Goal: Task Accomplishment & Management: Use online tool/utility

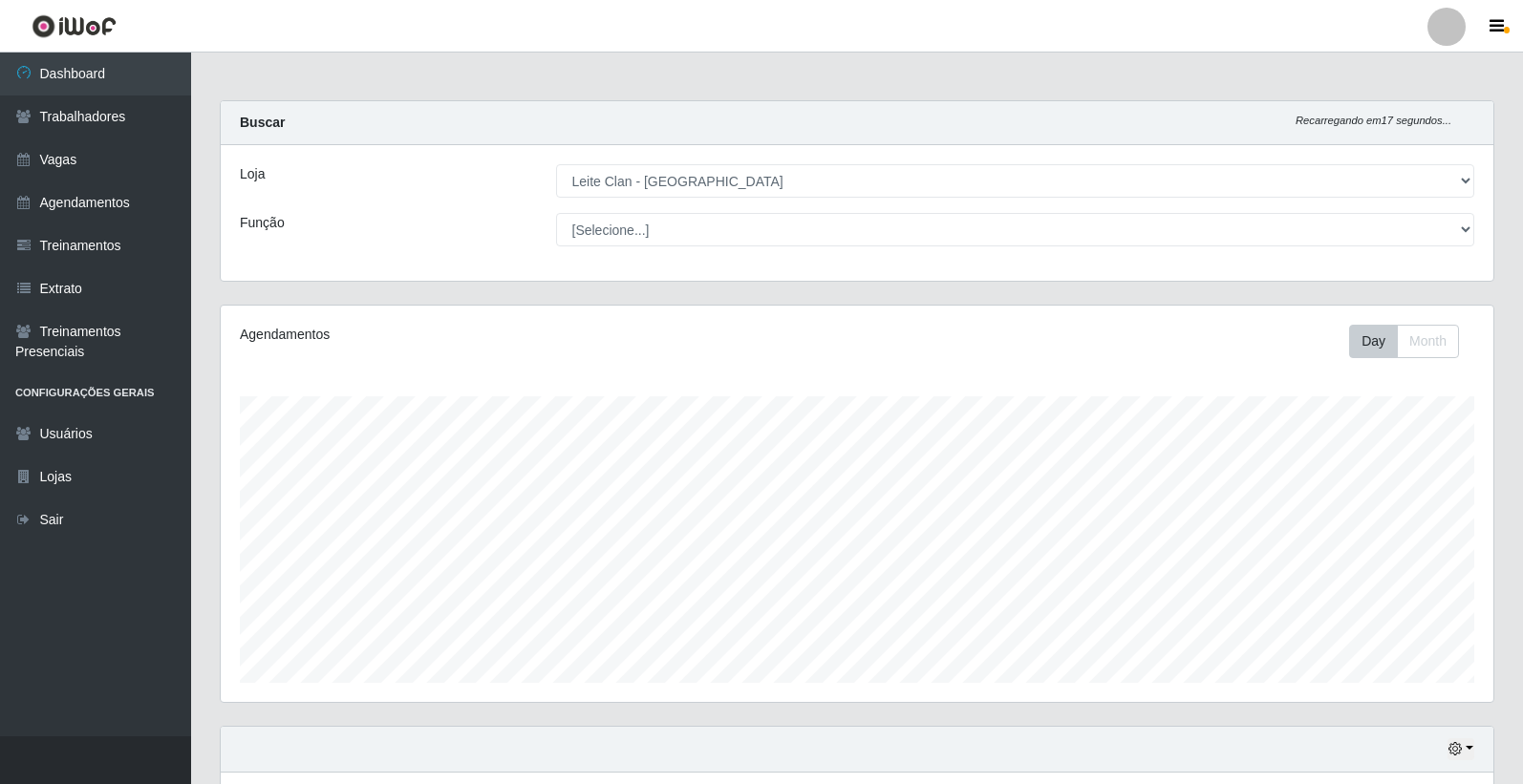
select select "452"
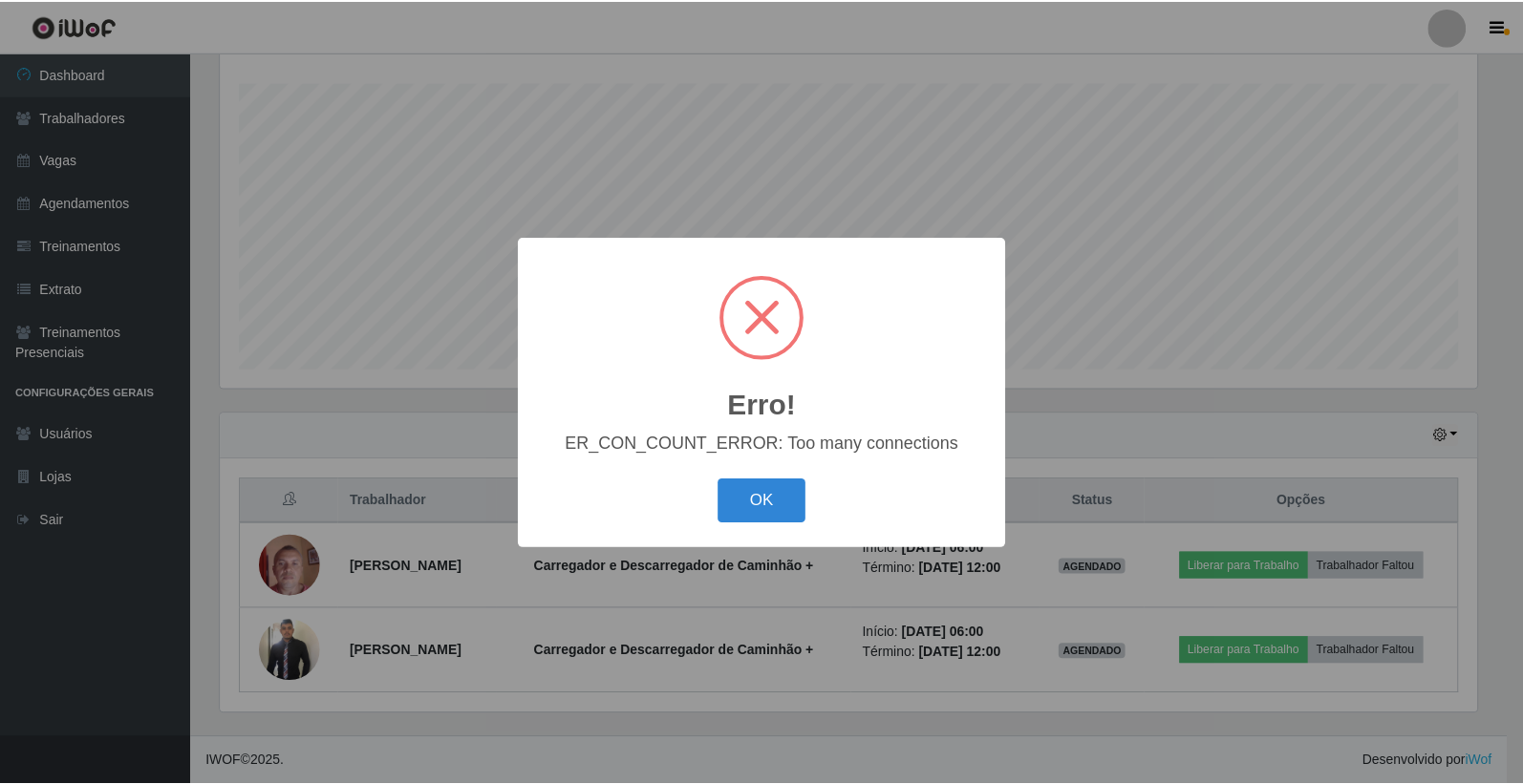
scroll to position [395, 1261]
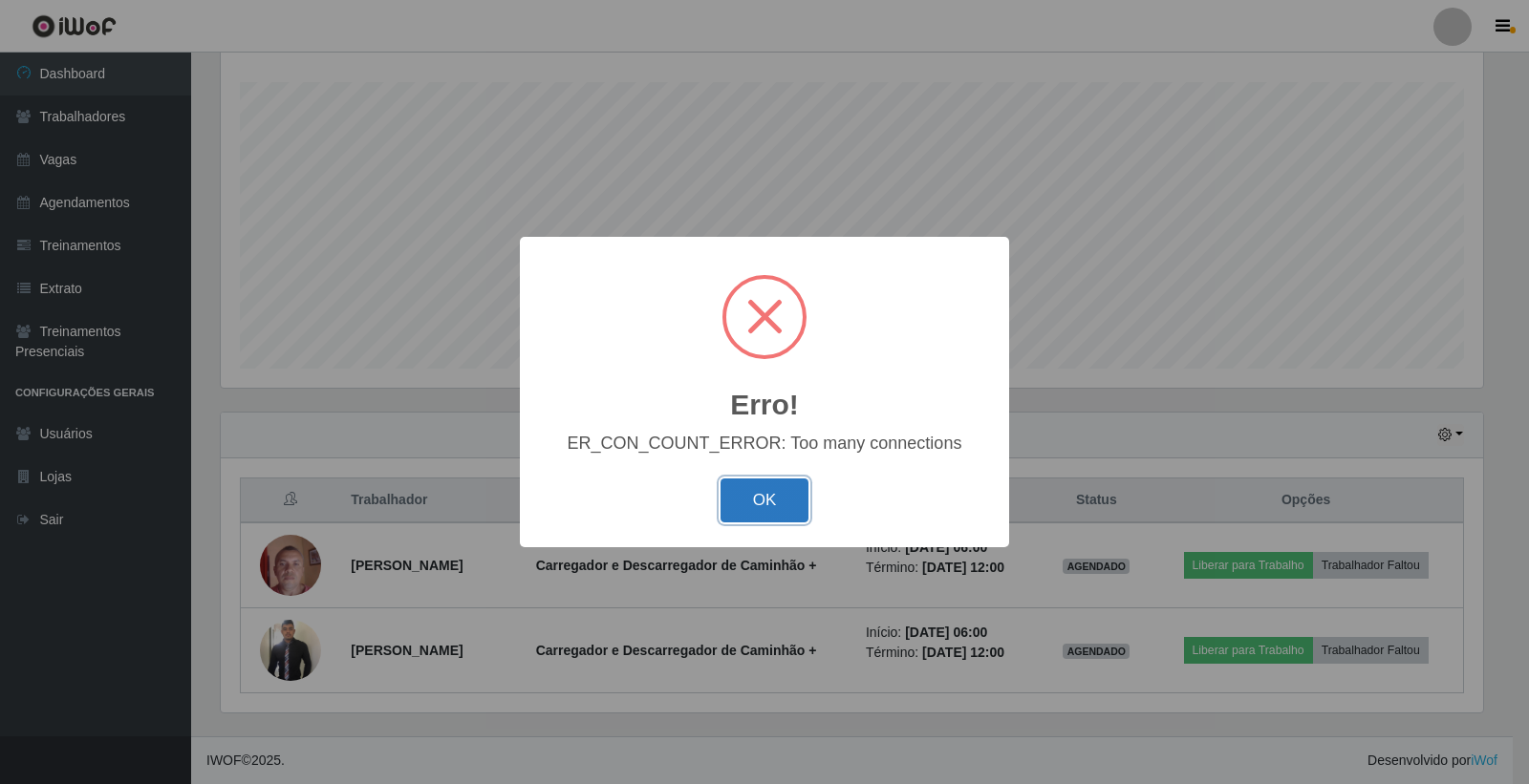
click at [739, 502] on button "OK" at bounding box center [765, 501] width 89 height 44
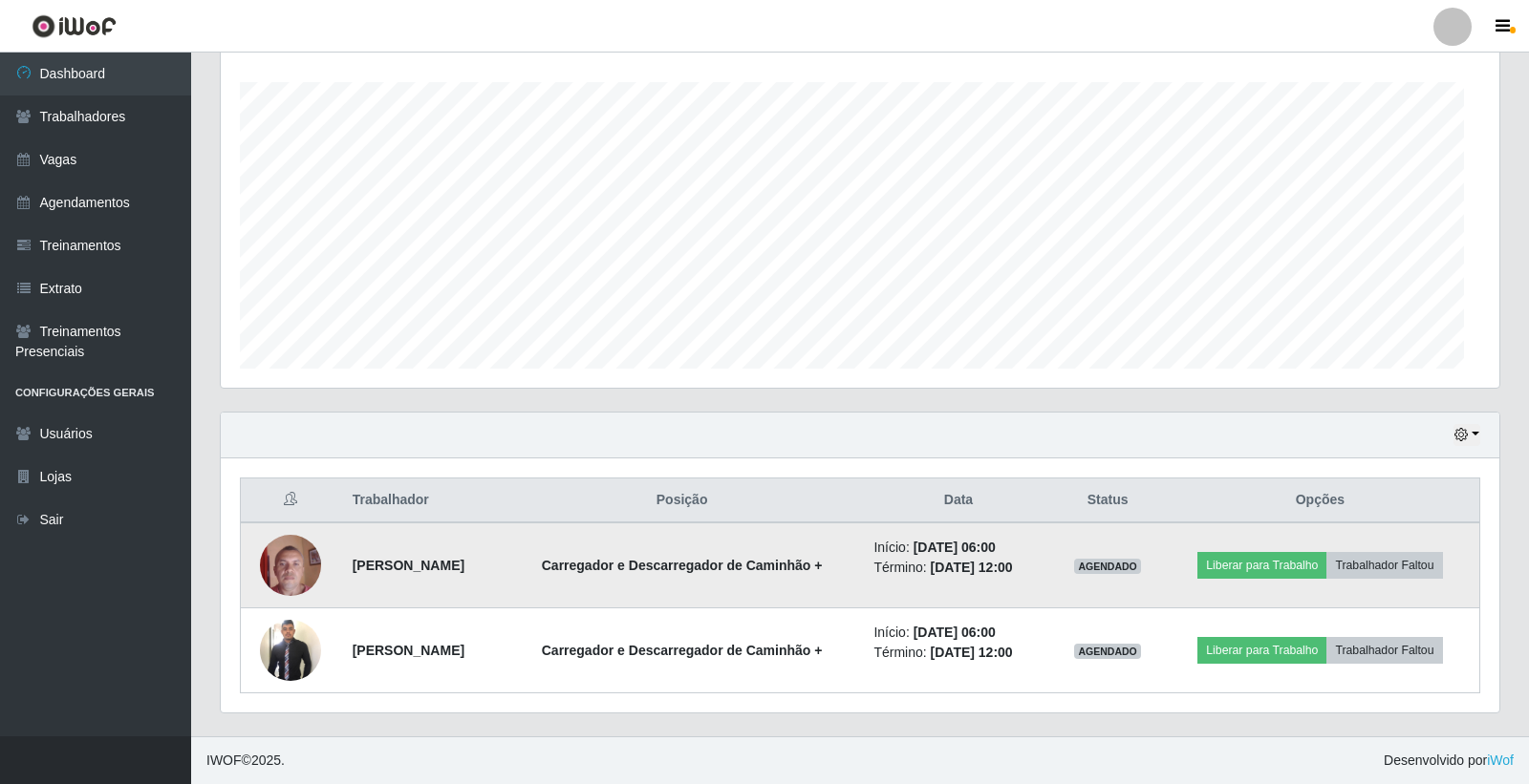
scroll to position [395, 1273]
click at [1255, 564] on button "Liberar para Trabalho" at bounding box center [1256, 566] width 129 height 27
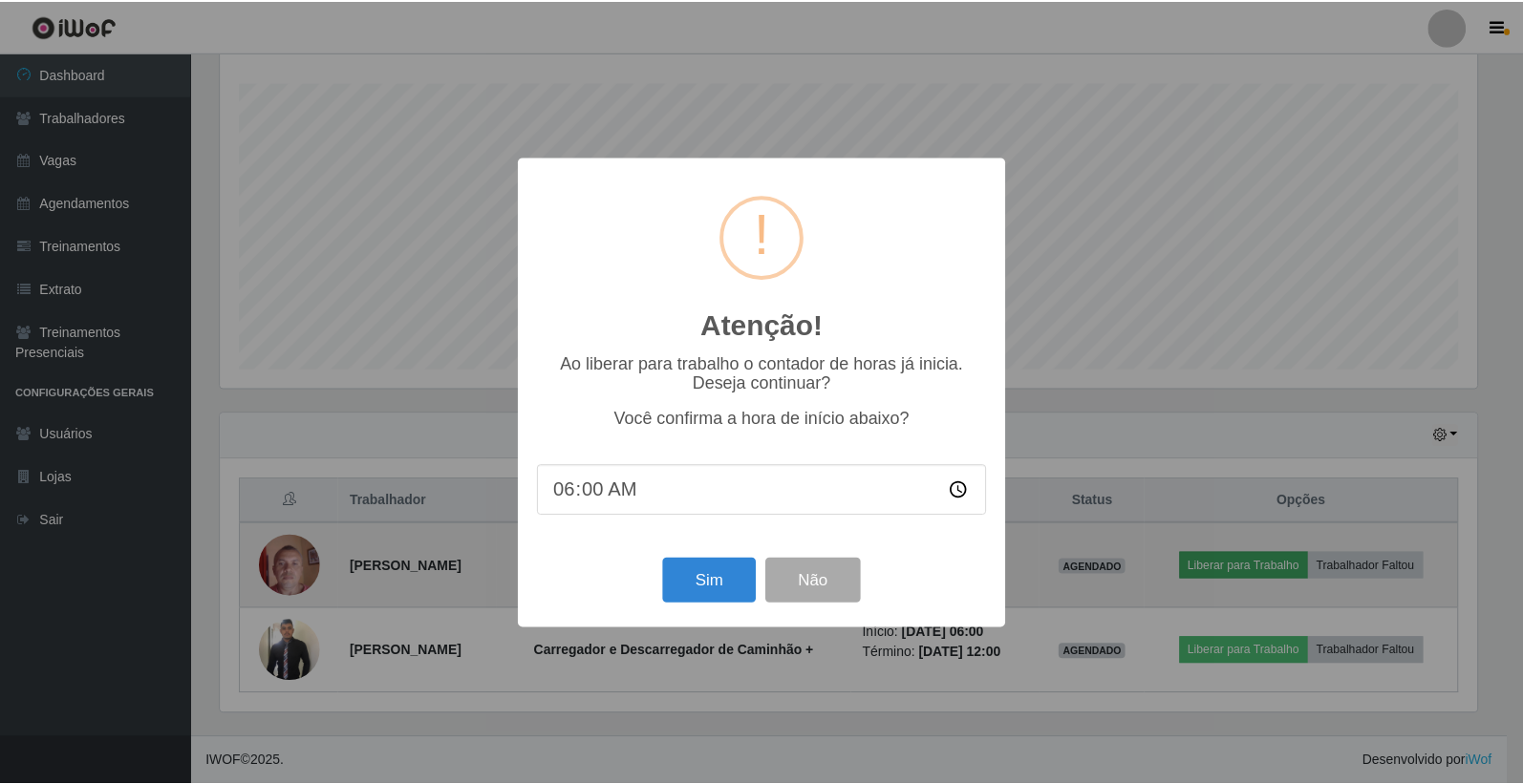
scroll to position [395, 1261]
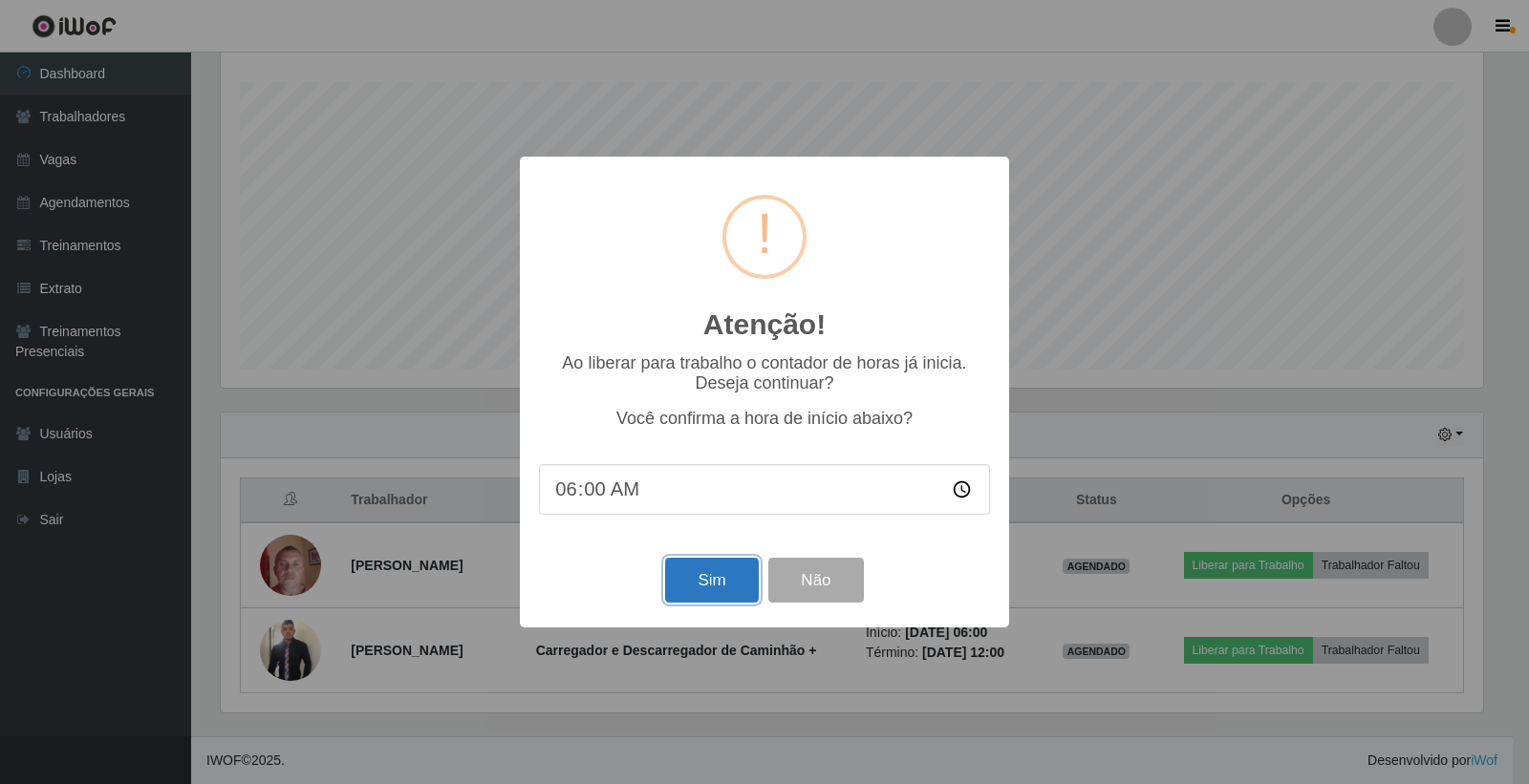
click at [732, 570] on button "Sim" at bounding box center [712, 580] width 93 height 44
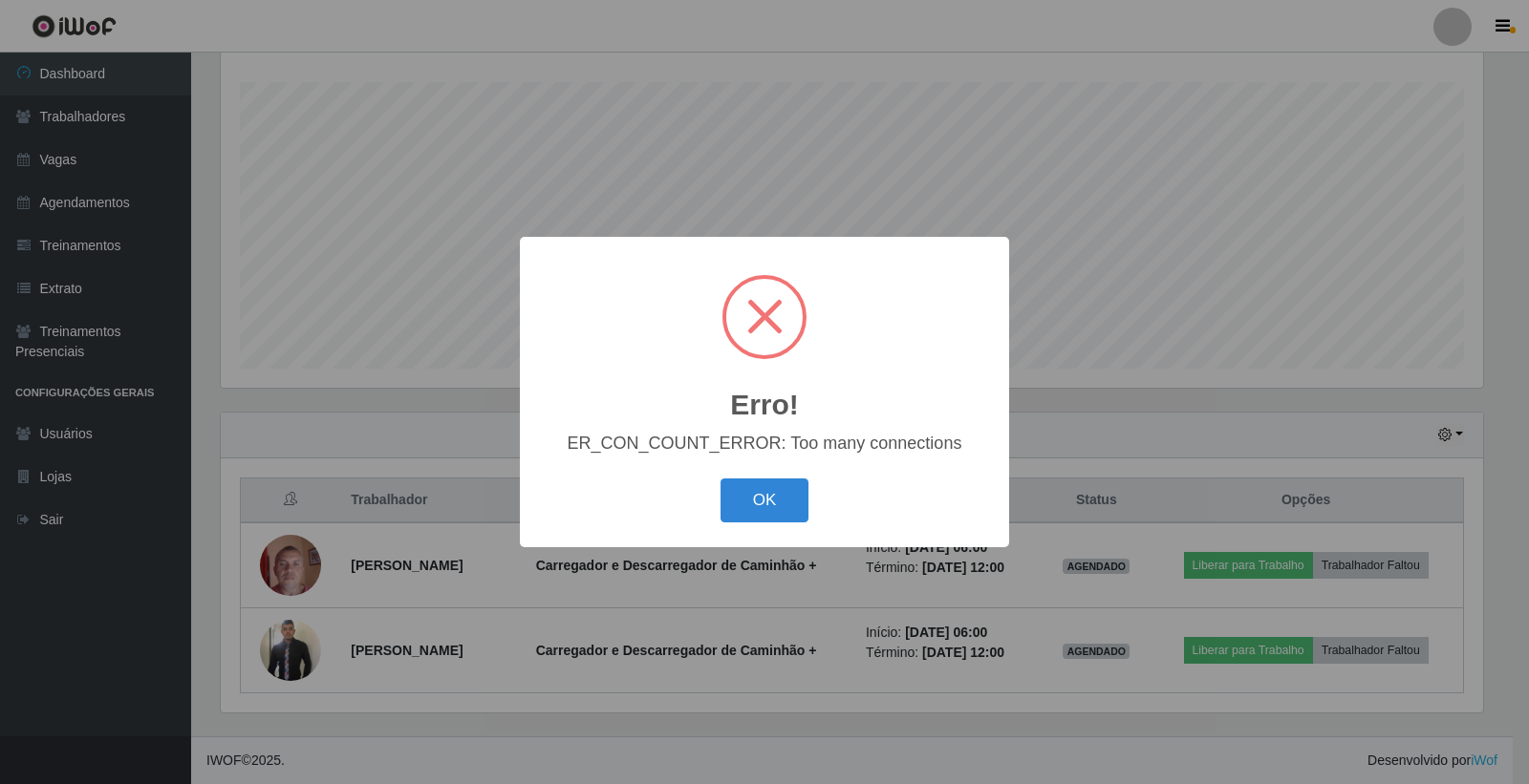
drag, startPoint x: 923, startPoint y: 597, endPoint x: 778, endPoint y: 589, distance: 145.2
click at [875, 603] on div "Erro! × ER_CON_COUNT_ERROR: Too many connections OK Cancel" at bounding box center [764, 392] width 1529 height 784
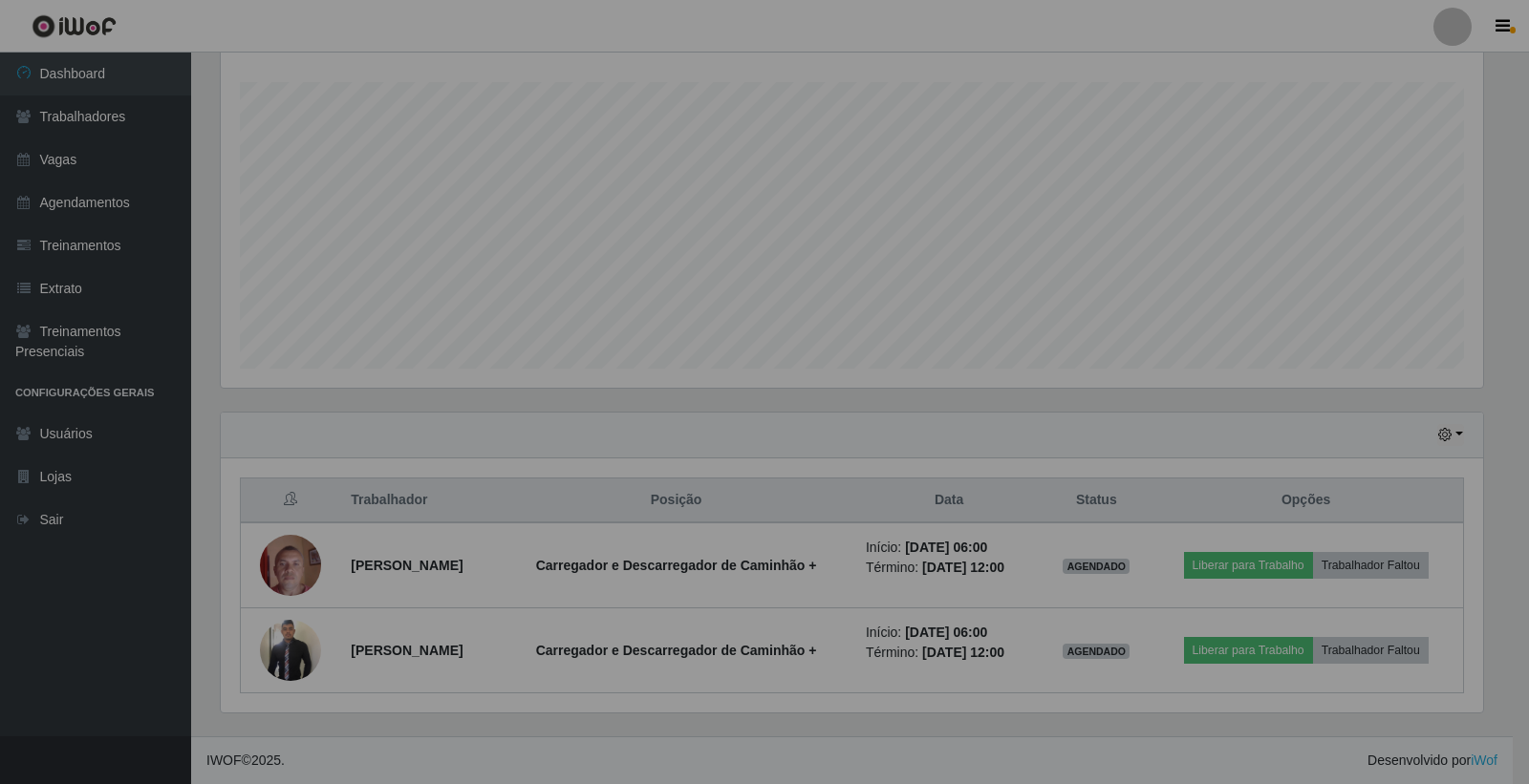
scroll to position [395, 1273]
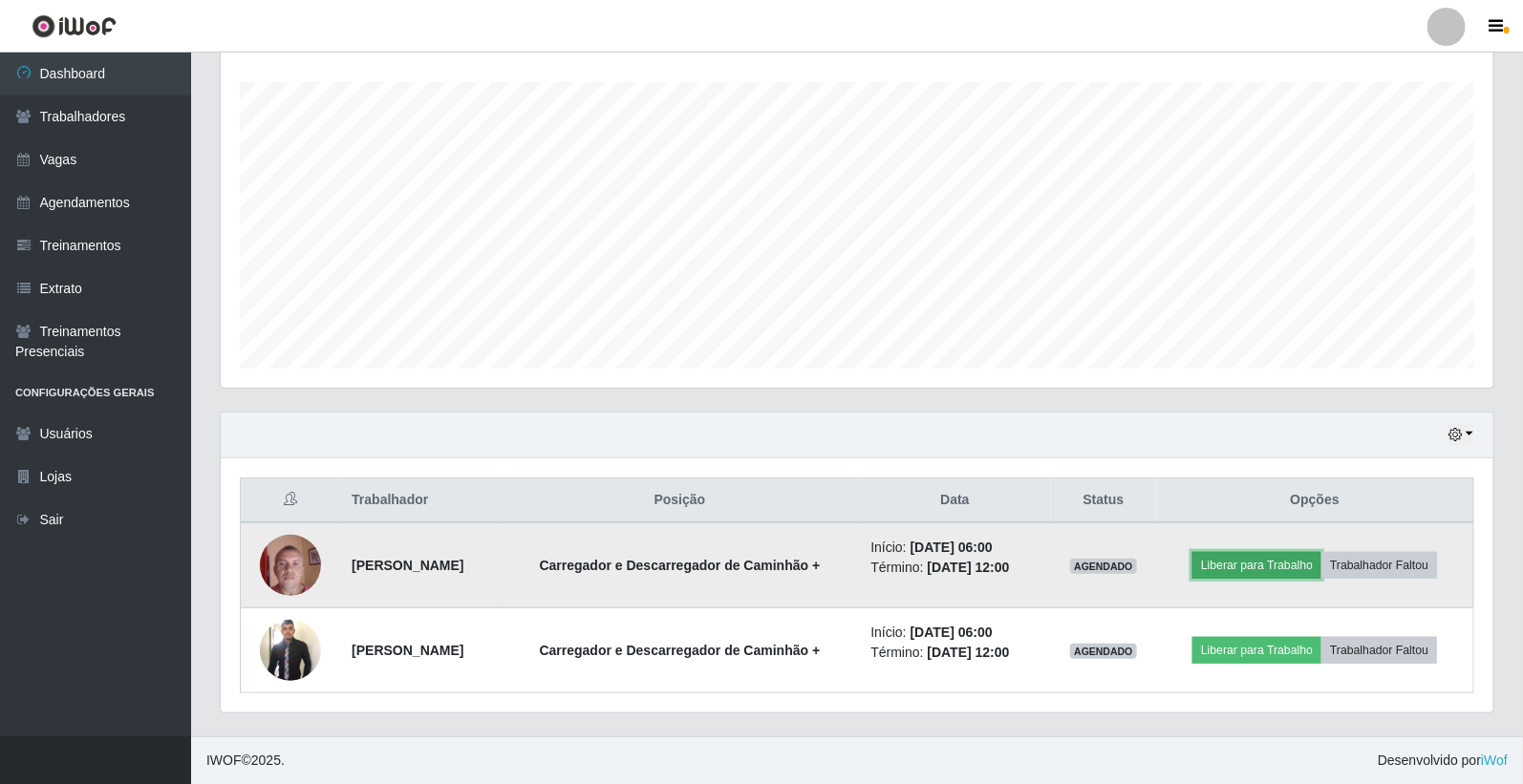
click at [1246, 558] on button "Liberar para Trabalho" at bounding box center [1256, 566] width 129 height 27
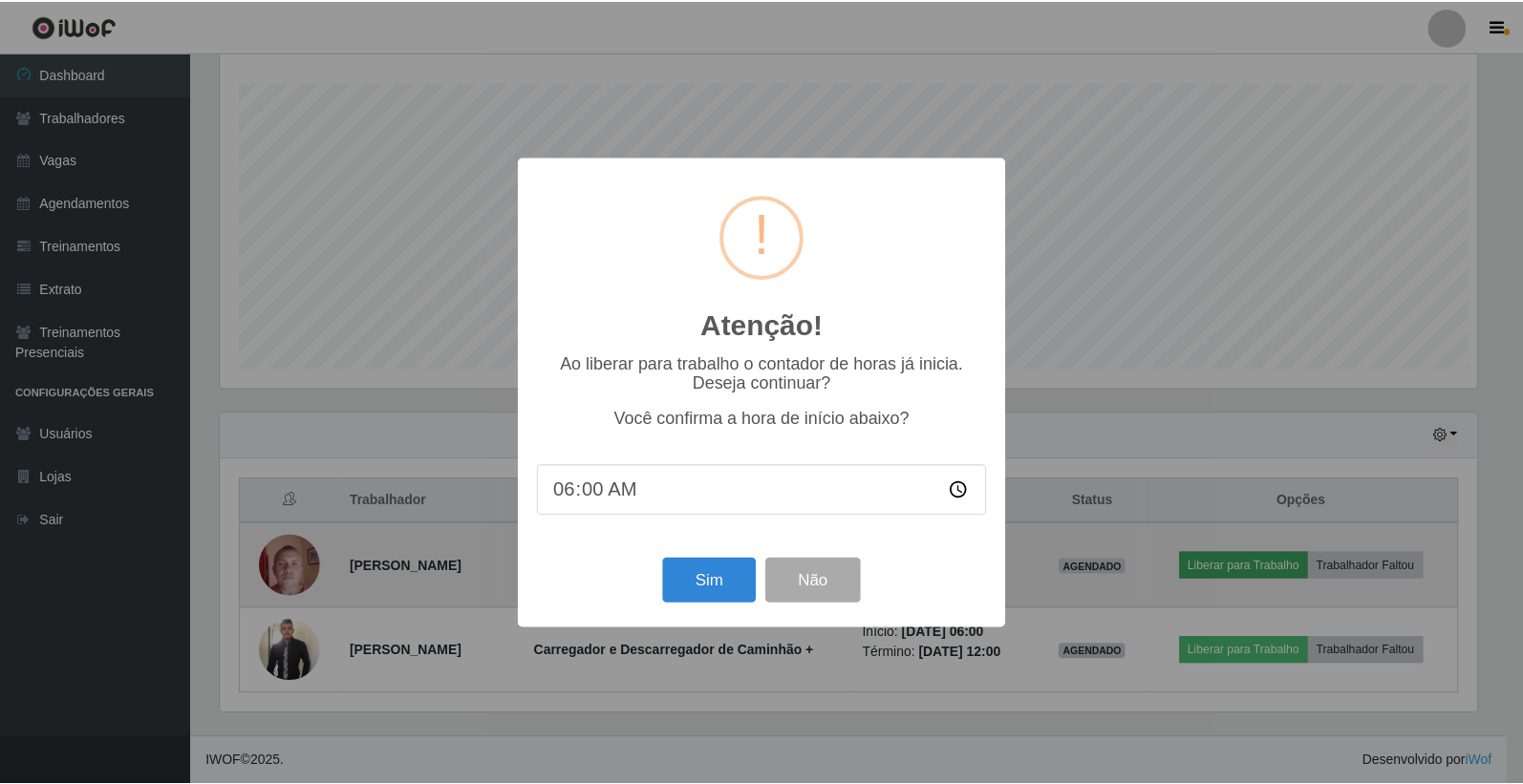
scroll to position [395, 1261]
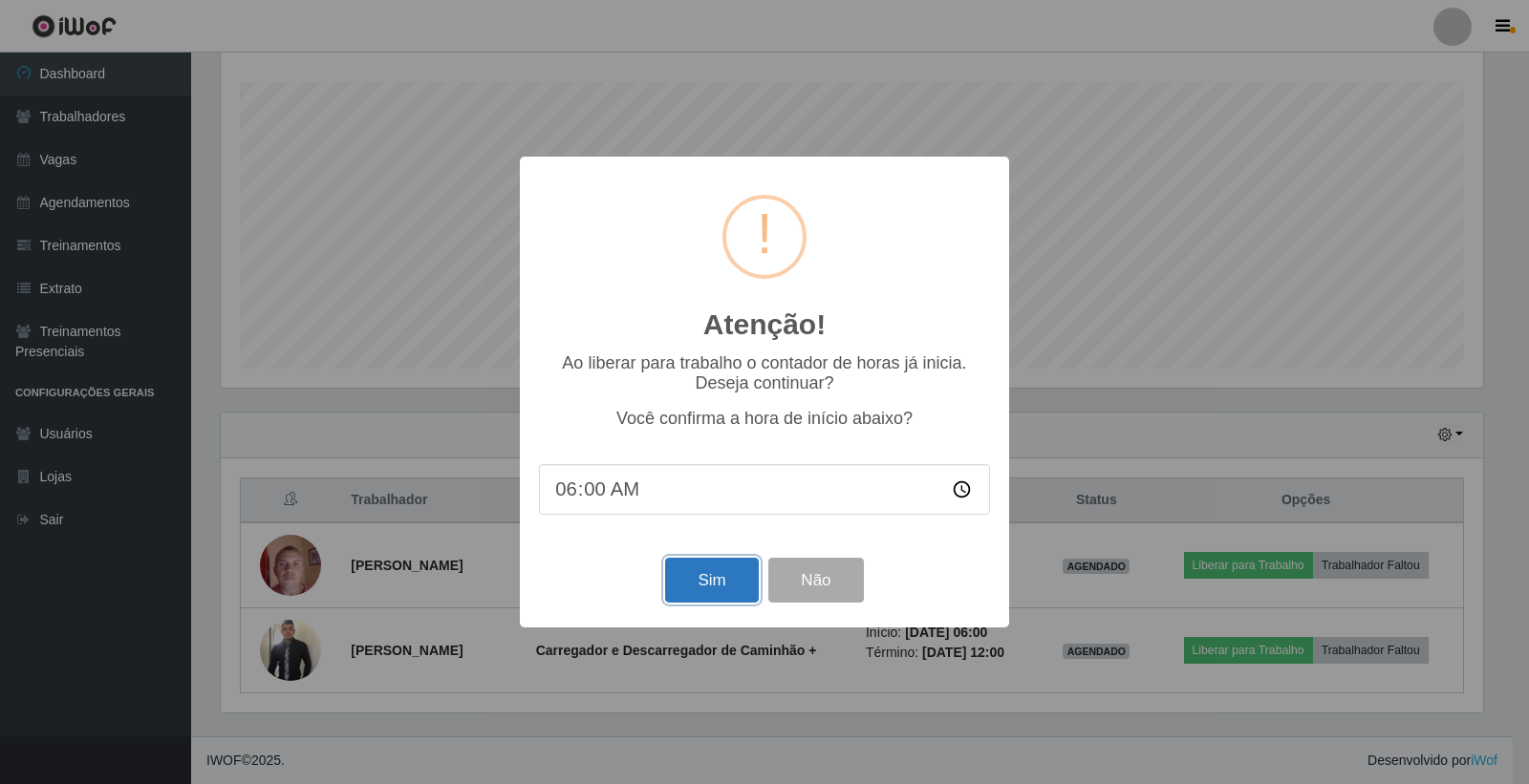
click at [690, 575] on button "Sim" at bounding box center [712, 580] width 93 height 44
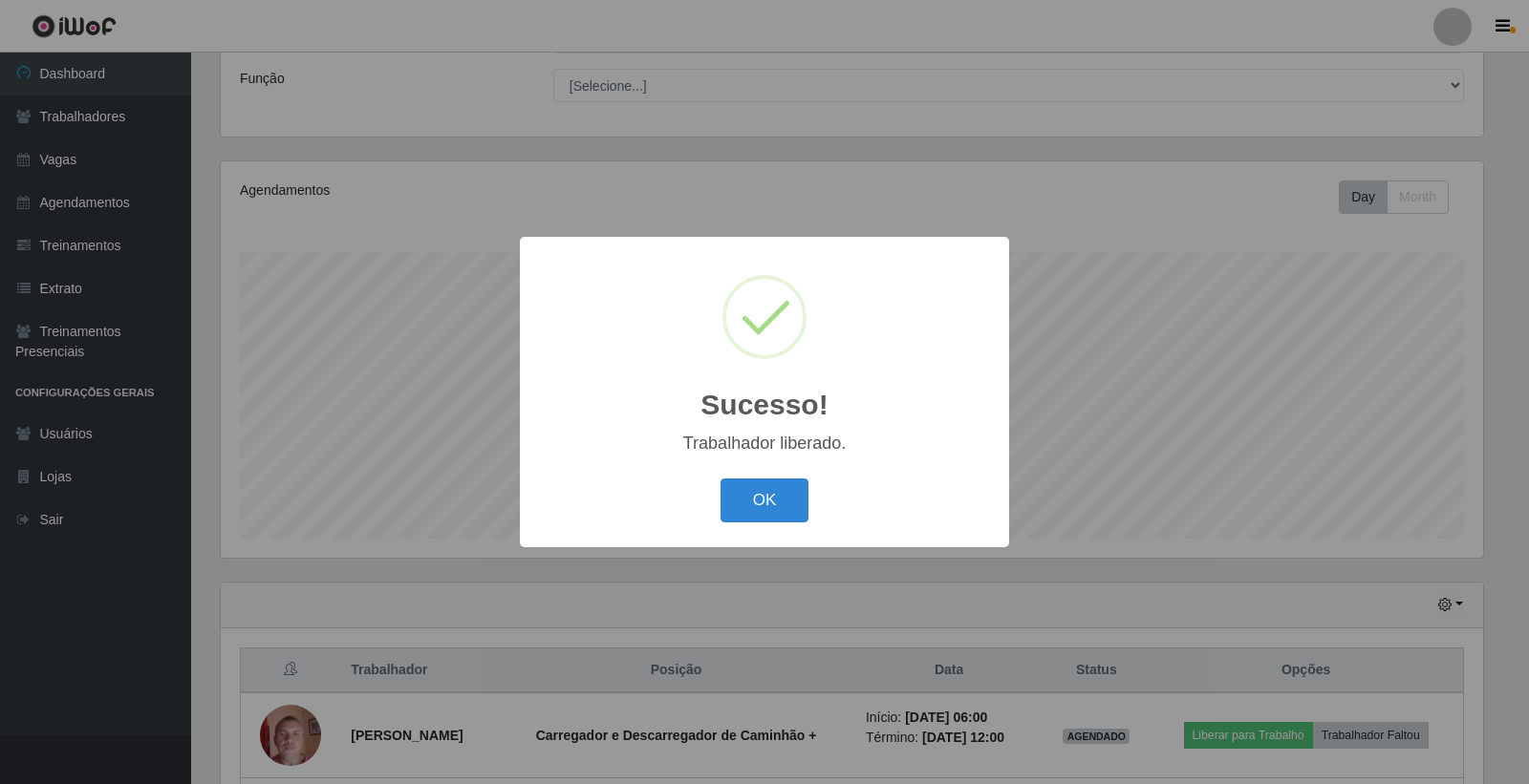
click at [722, 522] on div "OK Cancel" at bounding box center [764, 500] width 451 height 54
click at [741, 520] on button "OK" at bounding box center [765, 501] width 89 height 44
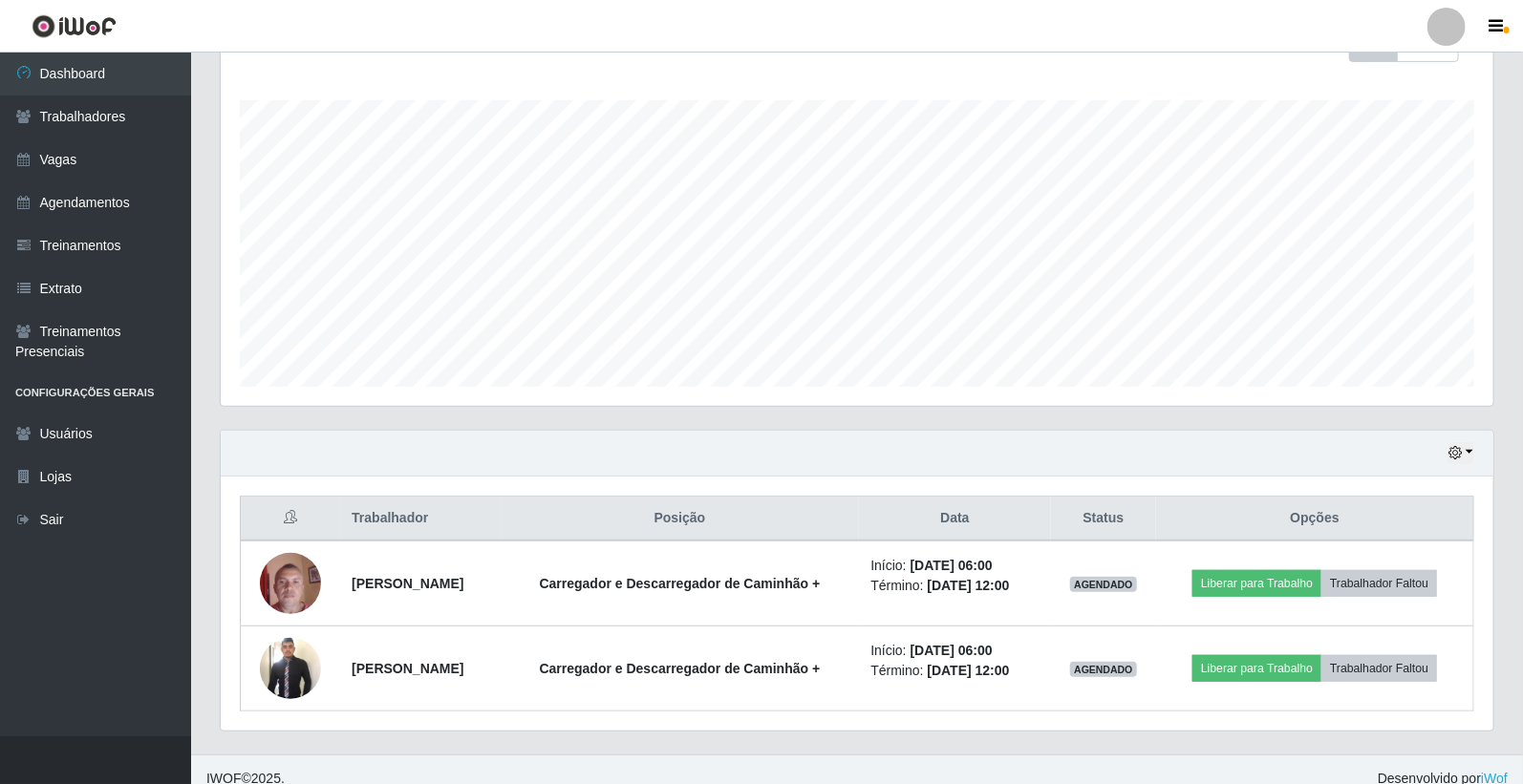
scroll to position [315, 0]
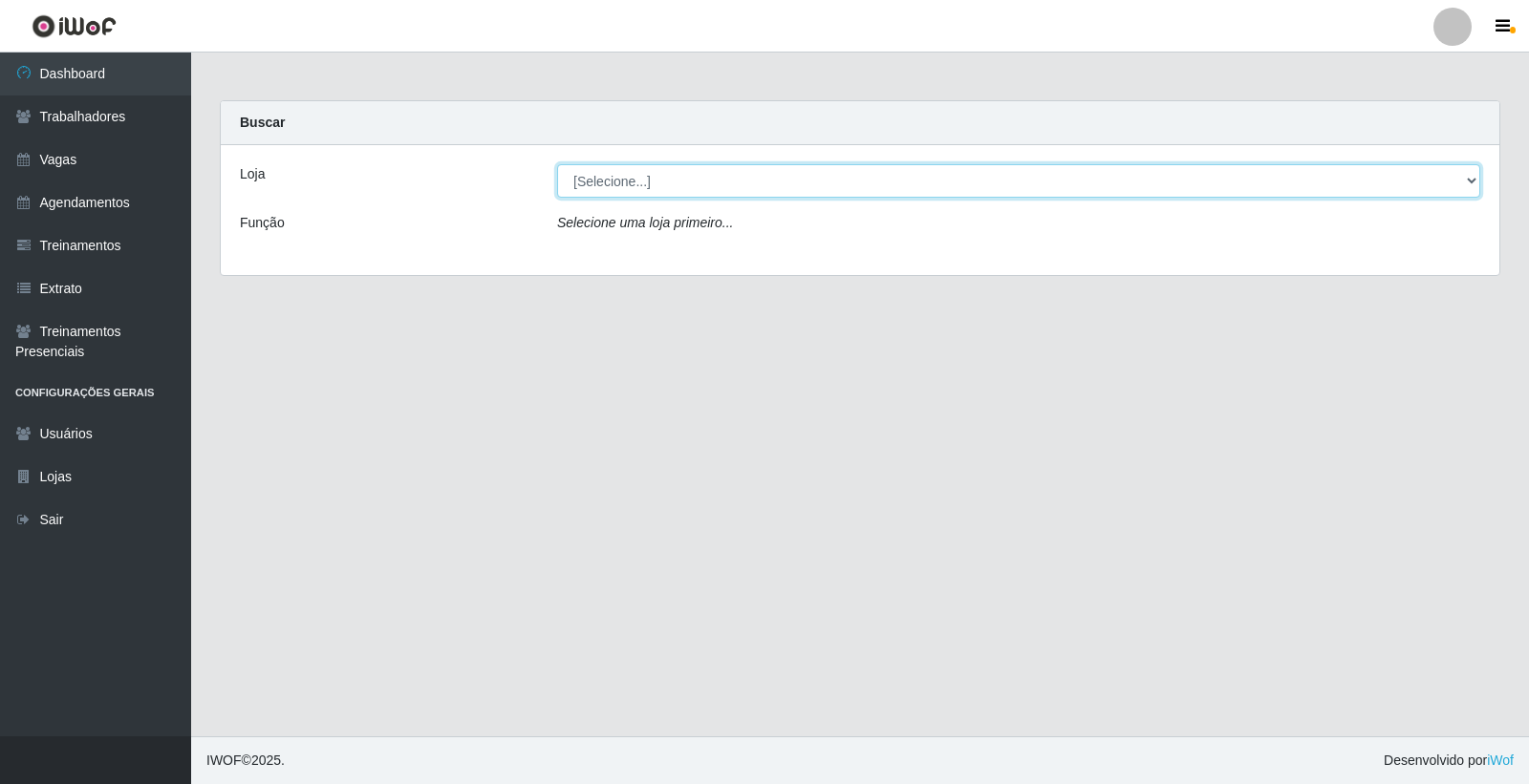
click at [697, 189] on select "[Selecione...] Leite Clan - [GEOGRAPHIC_DATA]" at bounding box center [1018, 181] width 923 height 34
select select "452"
click at [557, 164] on select "[Selecione...] Leite Clan - [GEOGRAPHIC_DATA]" at bounding box center [1018, 181] width 923 height 34
click at [658, 185] on select "[Selecione...] Leite Clan - [GEOGRAPHIC_DATA]" at bounding box center [1018, 181] width 923 height 34
select select "452"
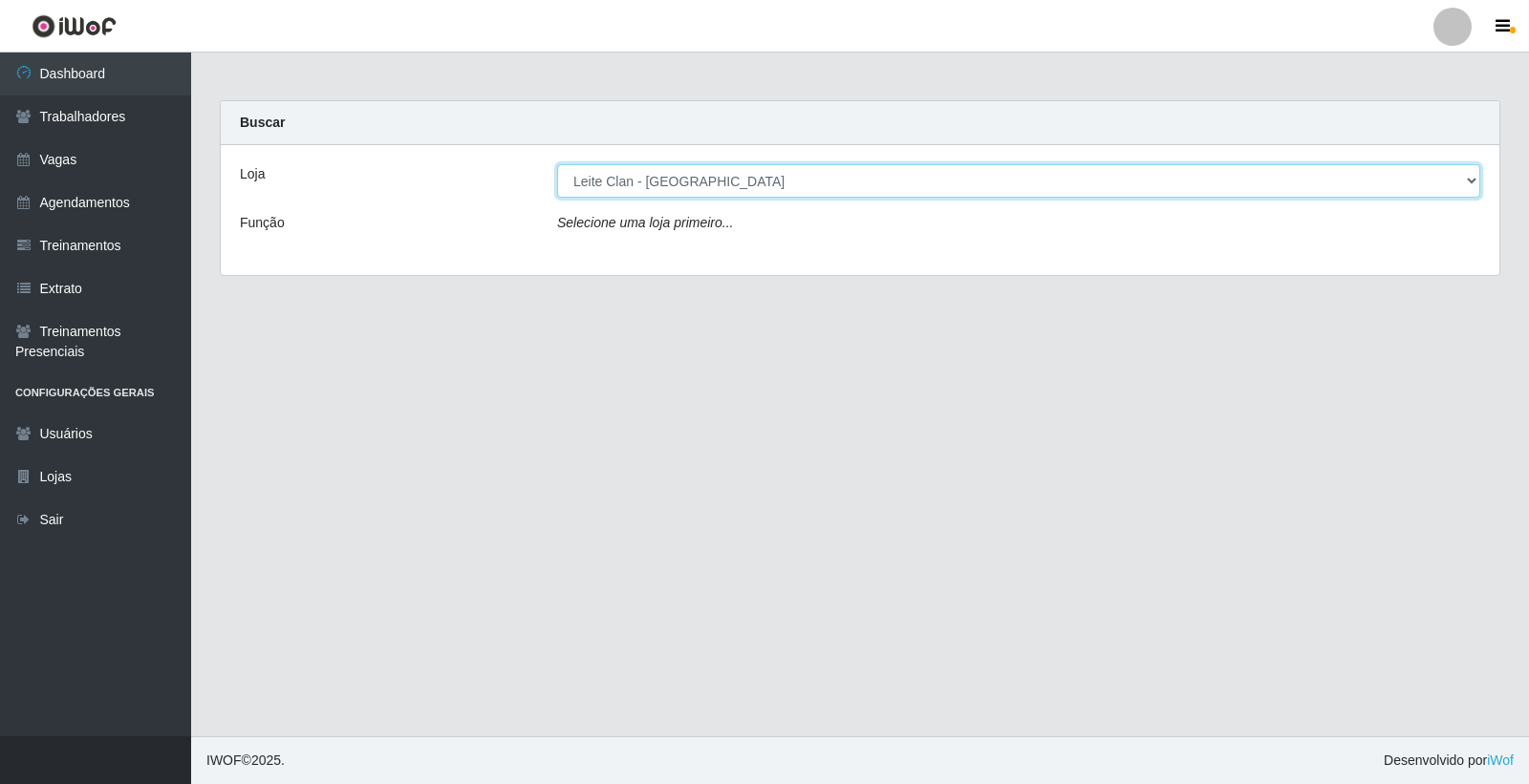
click at [557, 164] on select "[Selecione...] Leite Clan - [GEOGRAPHIC_DATA]" at bounding box center [1018, 181] width 923 height 34
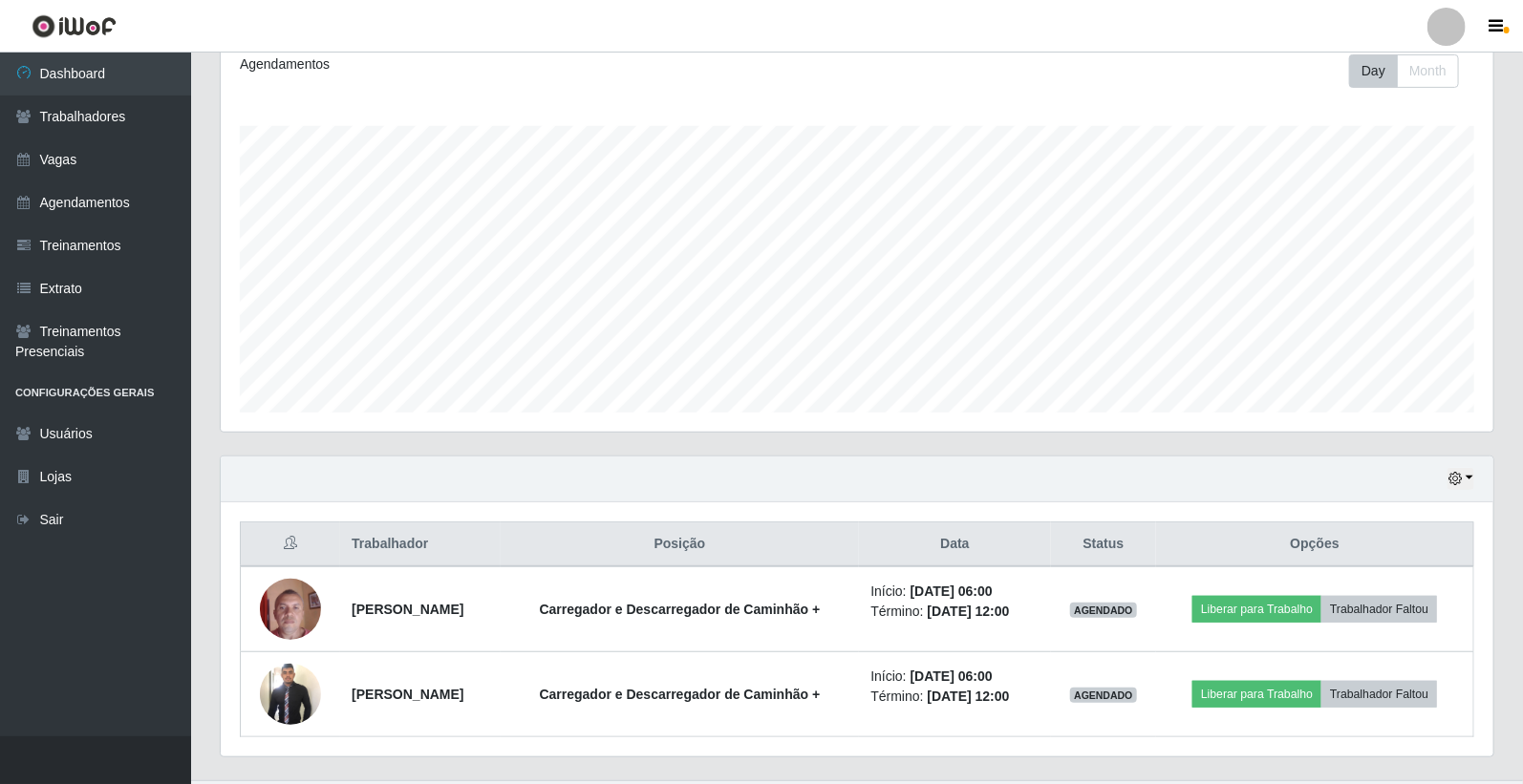
scroll to position [315, 0]
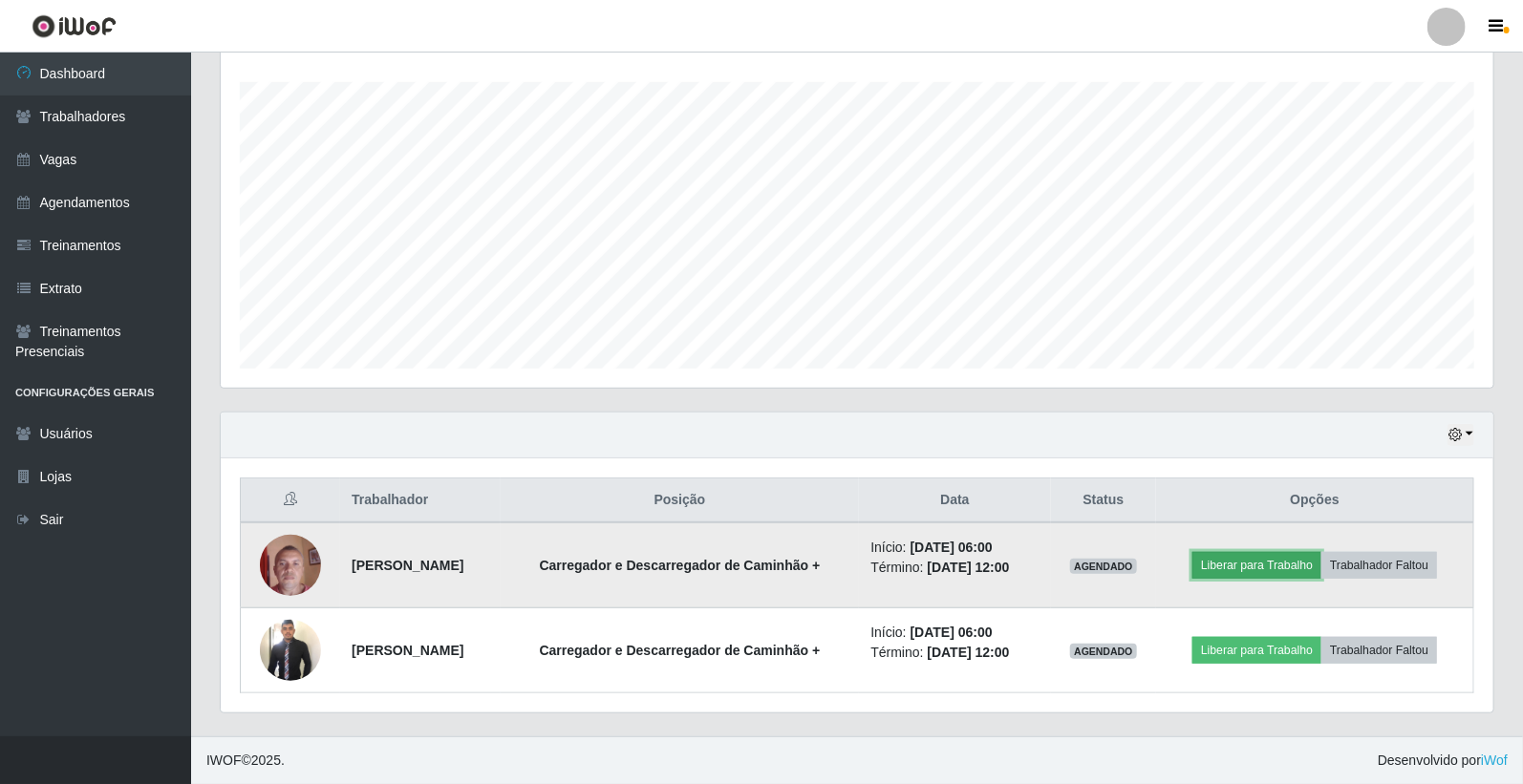
click at [1276, 564] on button "Liberar para Trabalho" at bounding box center [1256, 566] width 129 height 27
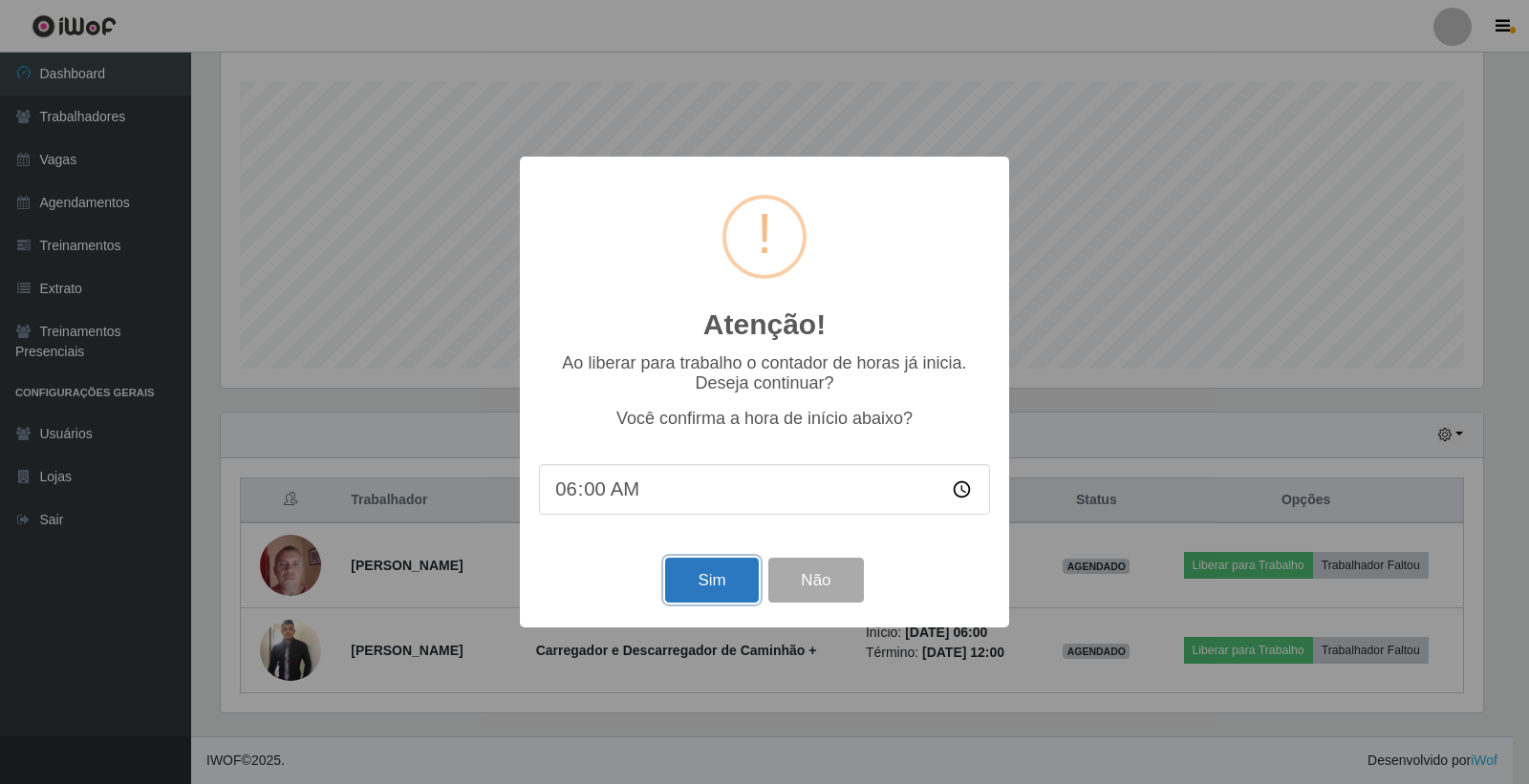
click at [724, 589] on button "Sim" at bounding box center [712, 580] width 93 height 44
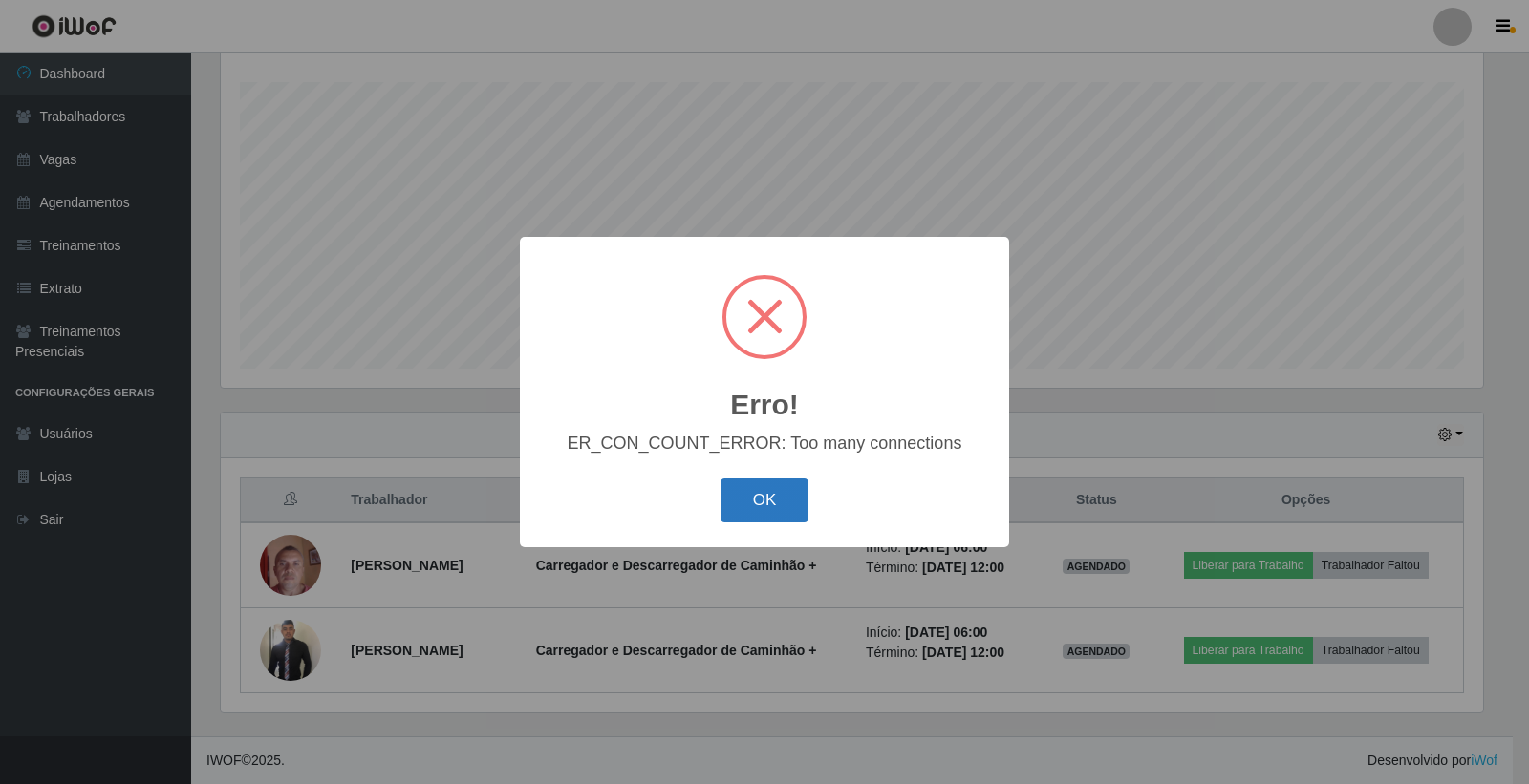
click at [759, 487] on button "OK" at bounding box center [765, 501] width 89 height 44
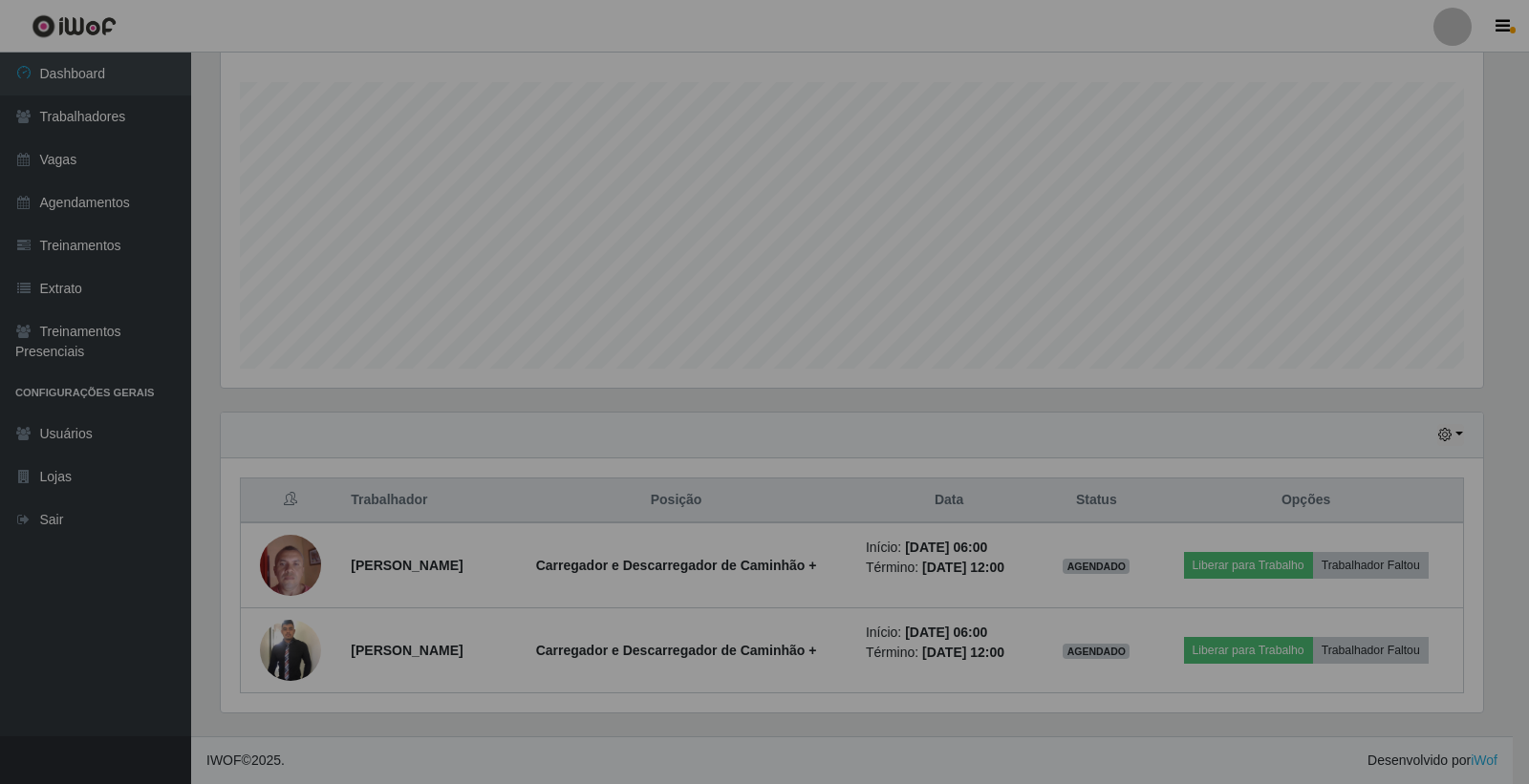
scroll to position [395, 1273]
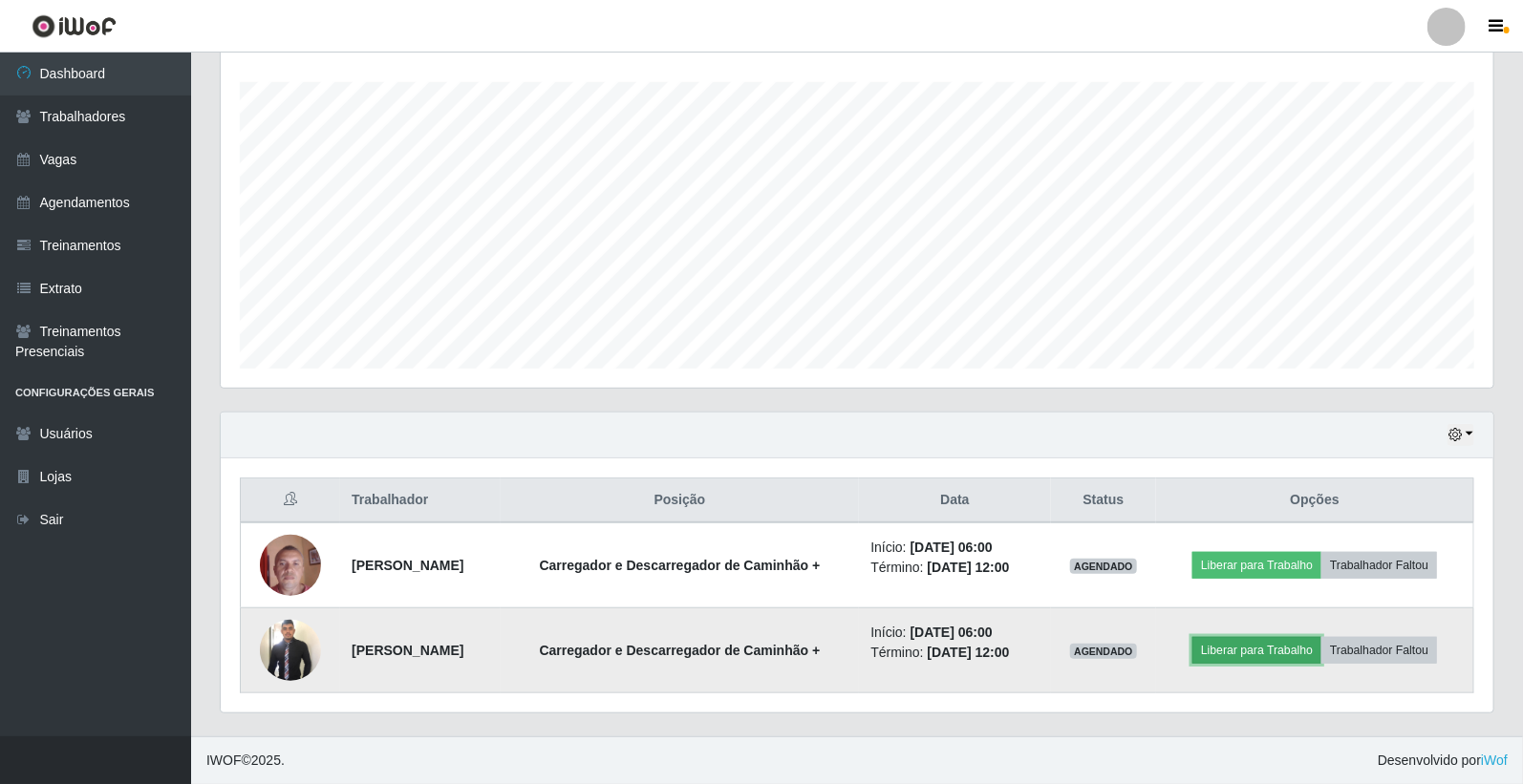
click at [1259, 651] on button "Liberar para Trabalho" at bounding box center [1256, 651] width 129 height 27
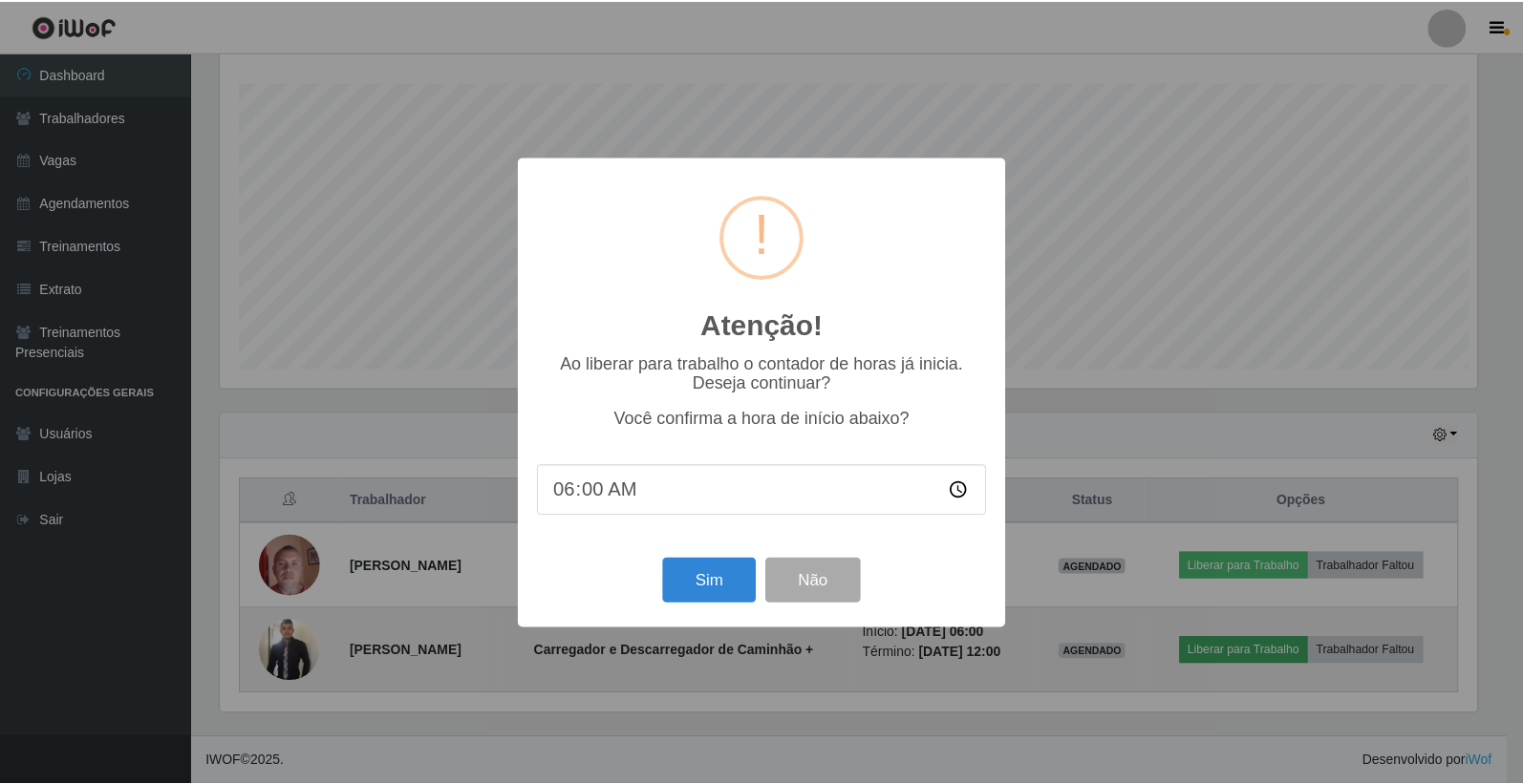
scroll to position [395, 1261]
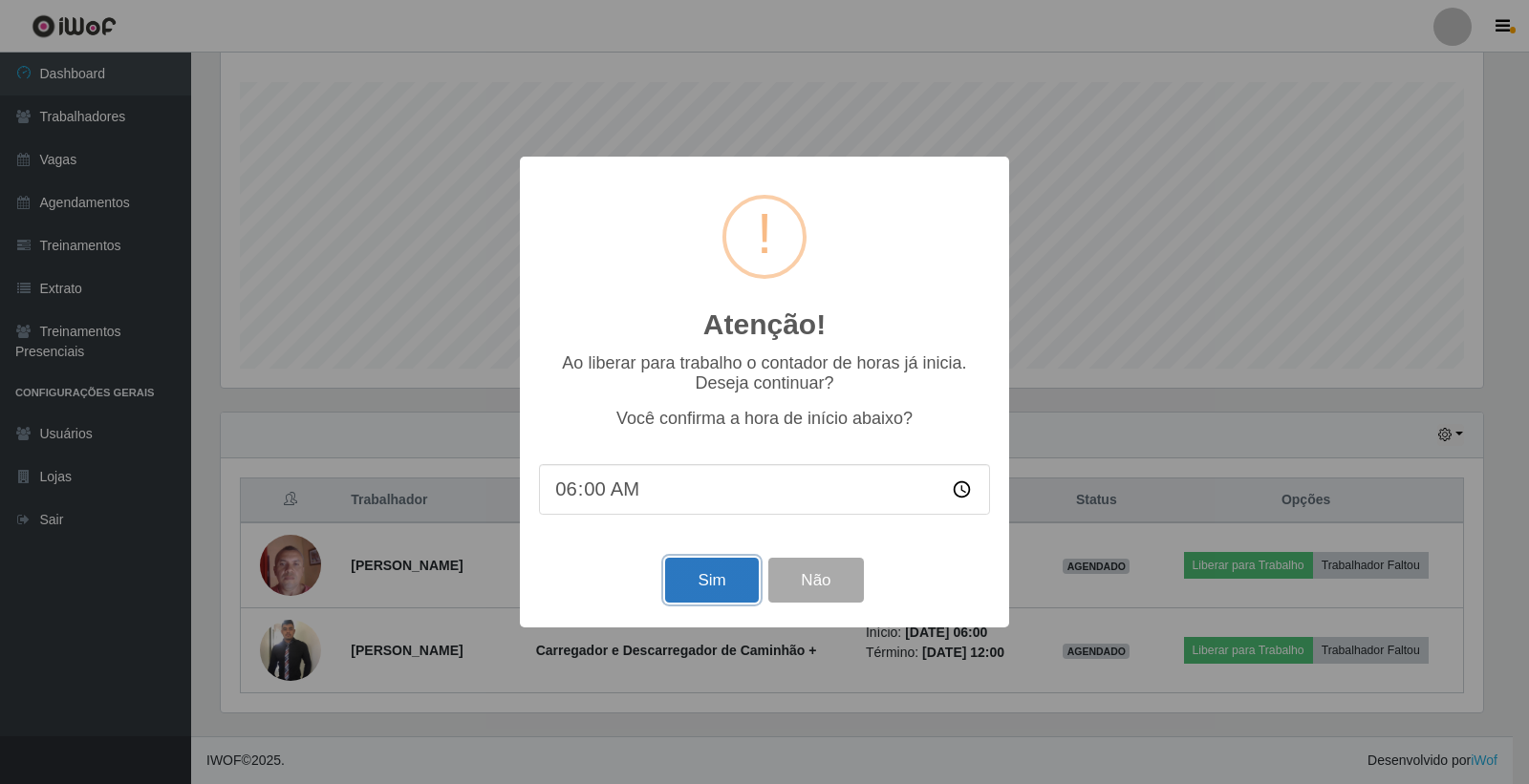
click at [701, 578] on button "Sim" at bounding box center [712, 580] width 93 height 44
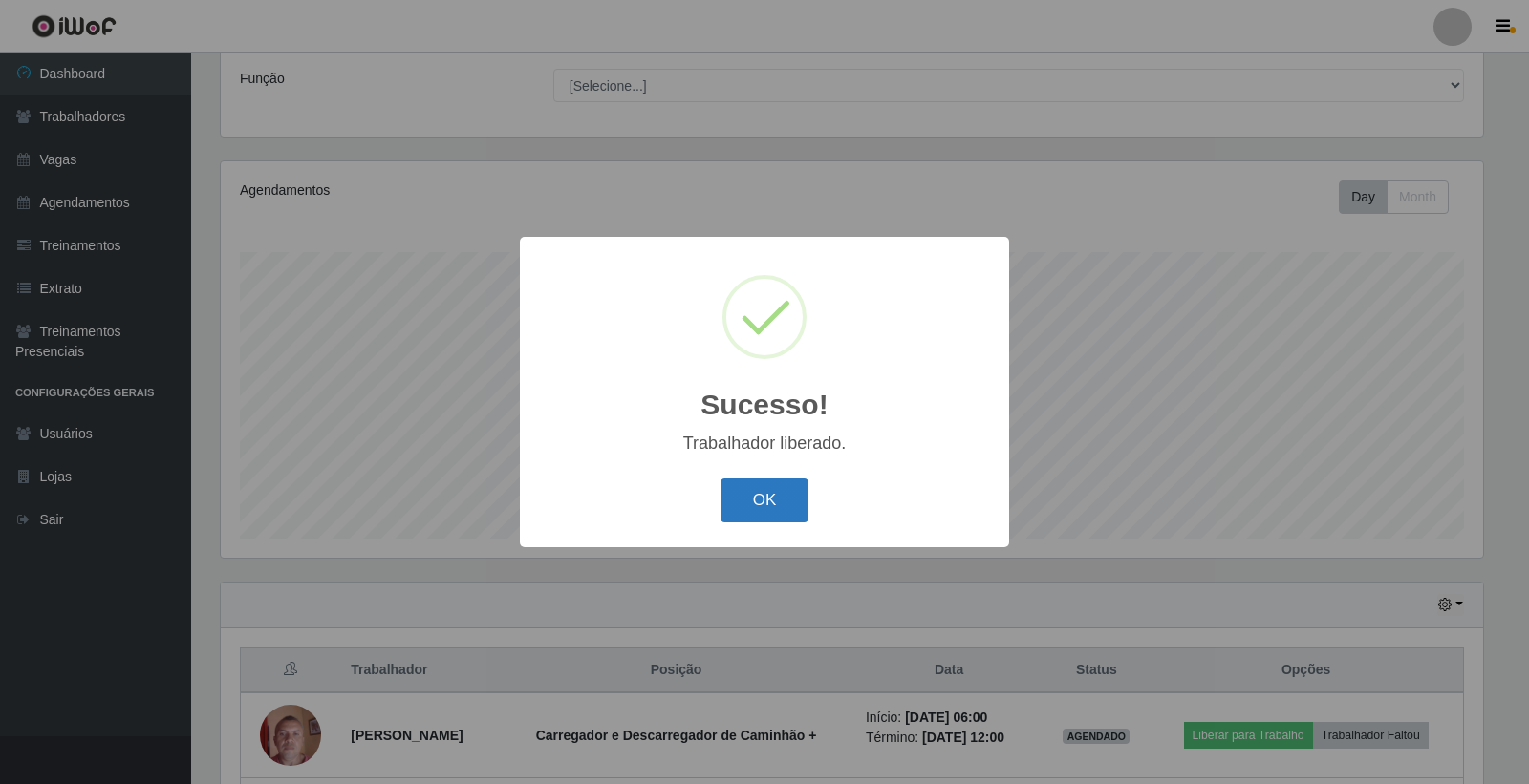
click at [750, 498] on button "OK" at bounding box center [765, 501] width 89 height 44
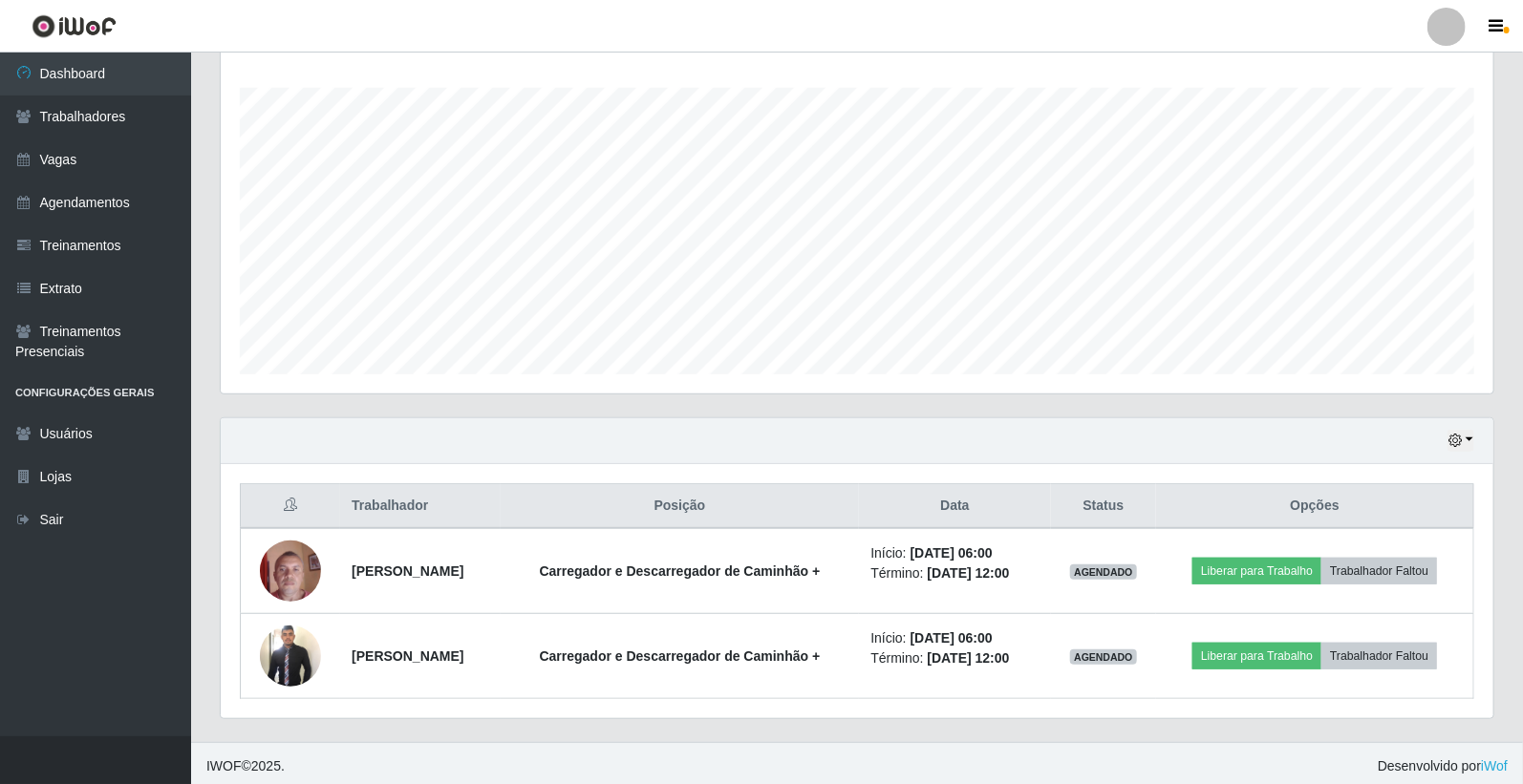
scroll to position [315, 0]
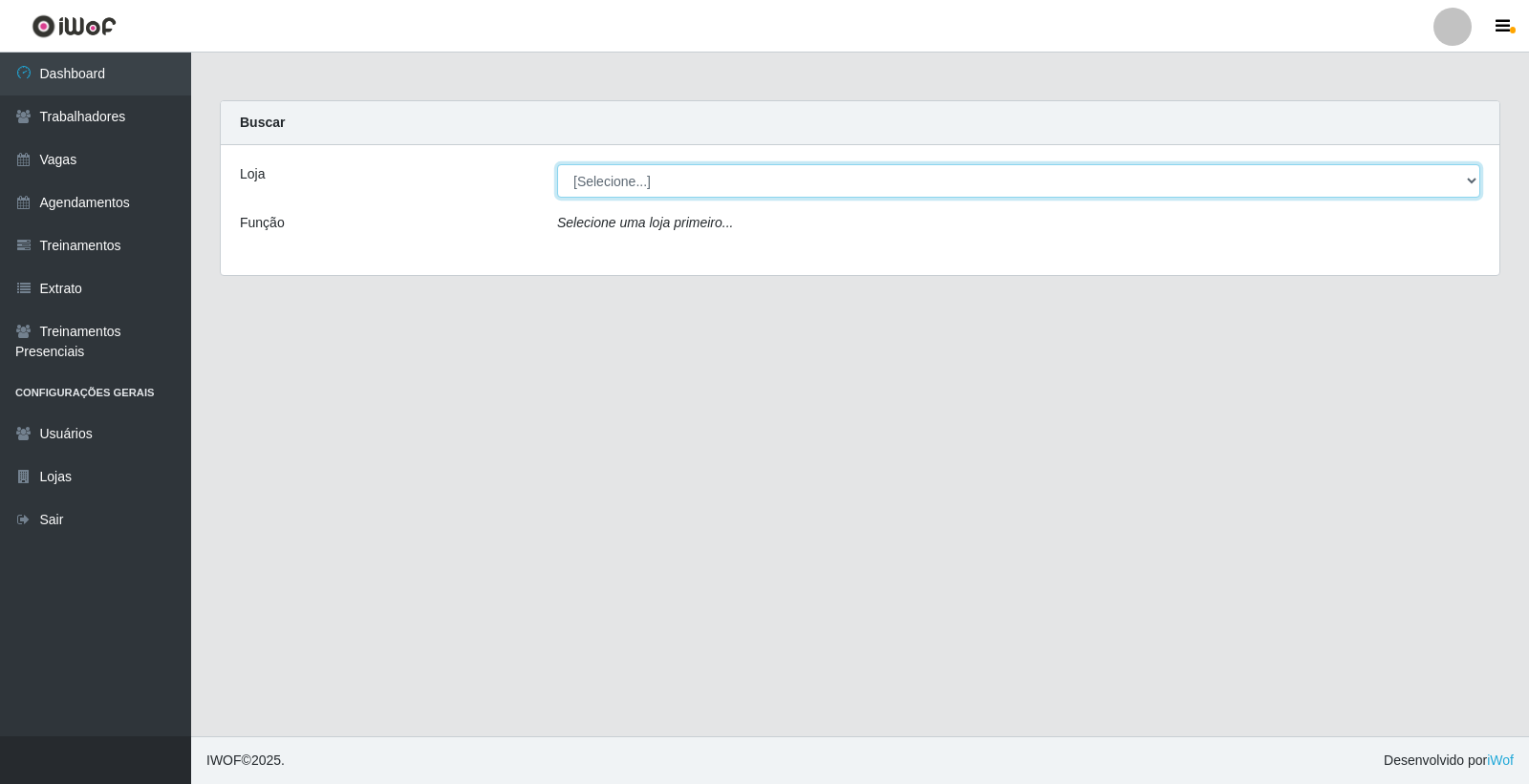
click at [784, 177] on select "[Selecione...] Leite Clan - [GEOGRAPHIC_DATA]" at bounding box center [1018, 181] width 923 height 34
select select "452"
click at [557, 164] on select "[Selecione...] Leite Clan - [GEOGRAPHIC_DATA]" at bounding box center [1018, 181] width 923 height 34
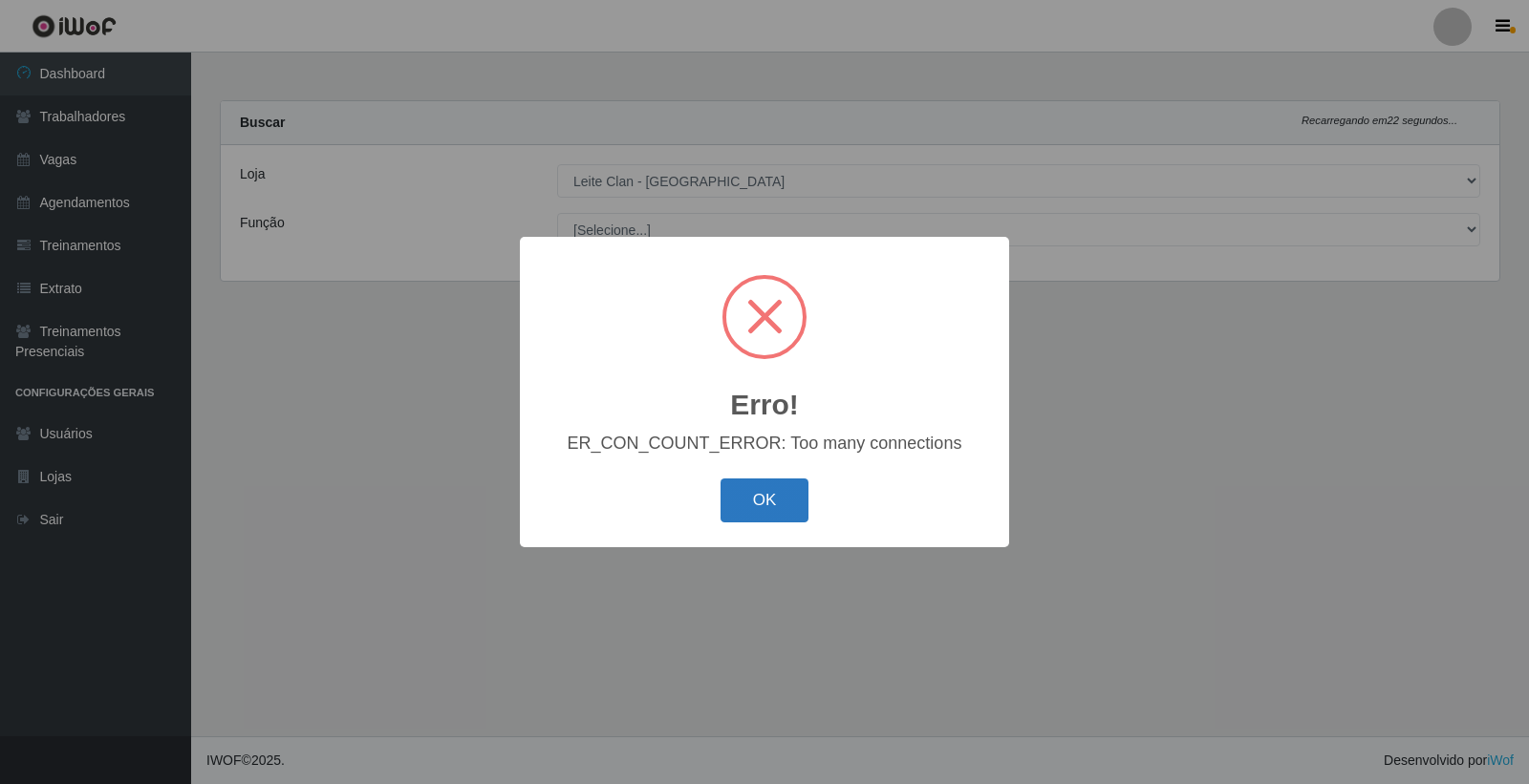
click at [779, 499] on button "OK" at bounding box center [765, 501] width 89 height 44
